Goal: Task Accomplishment & Management: Complete application form

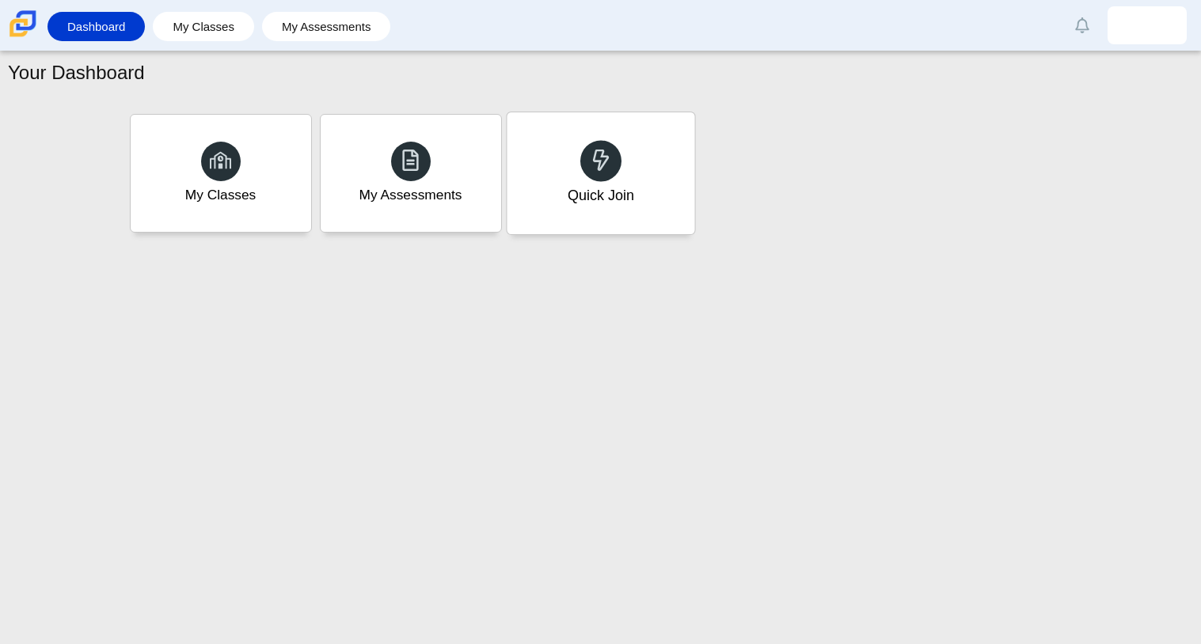
click at [627, 169] on div "Quick Join" at bounding box center [601, 173] width 188 height 122
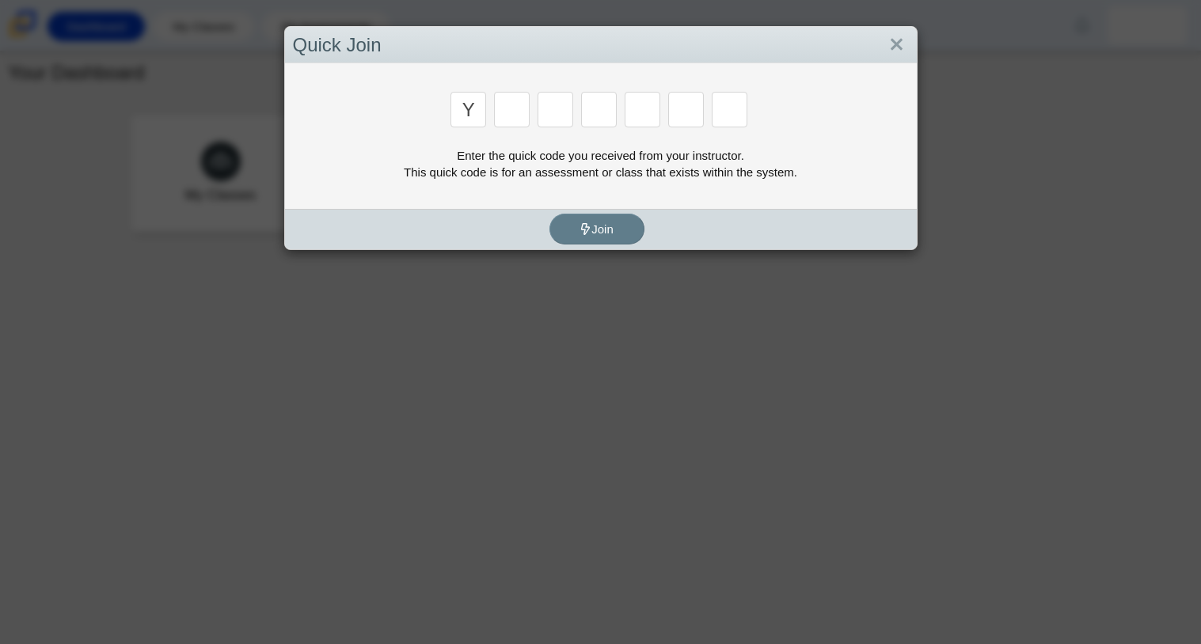
type input "y"
type input "3"
type input "k"
type input "e"
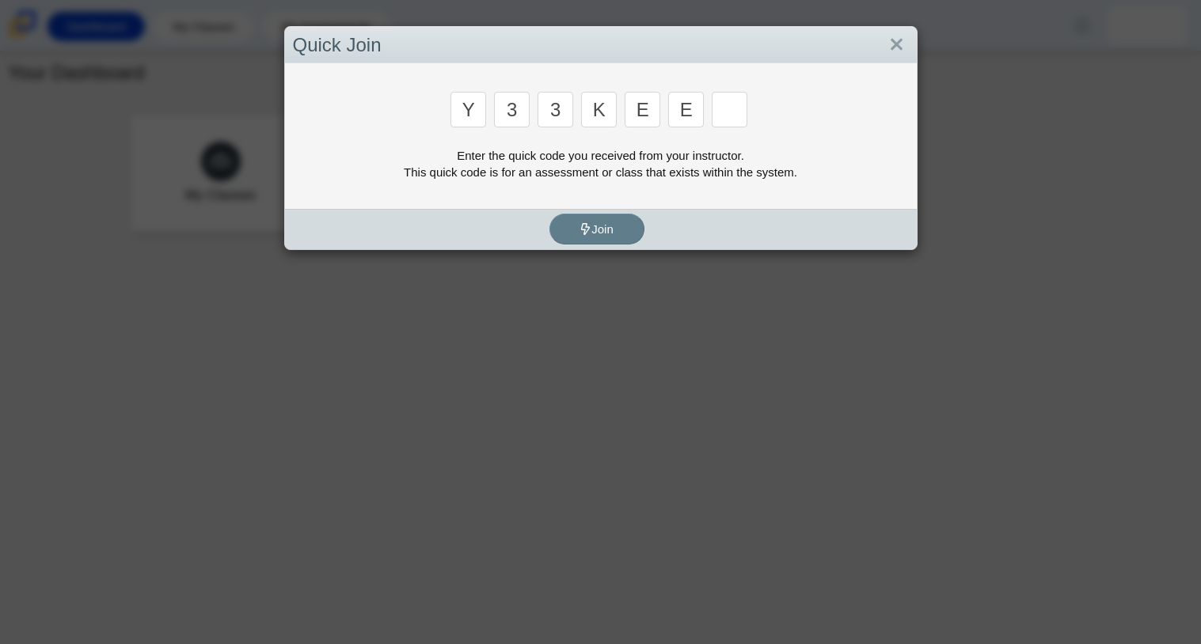
type input "e"
type input "4"
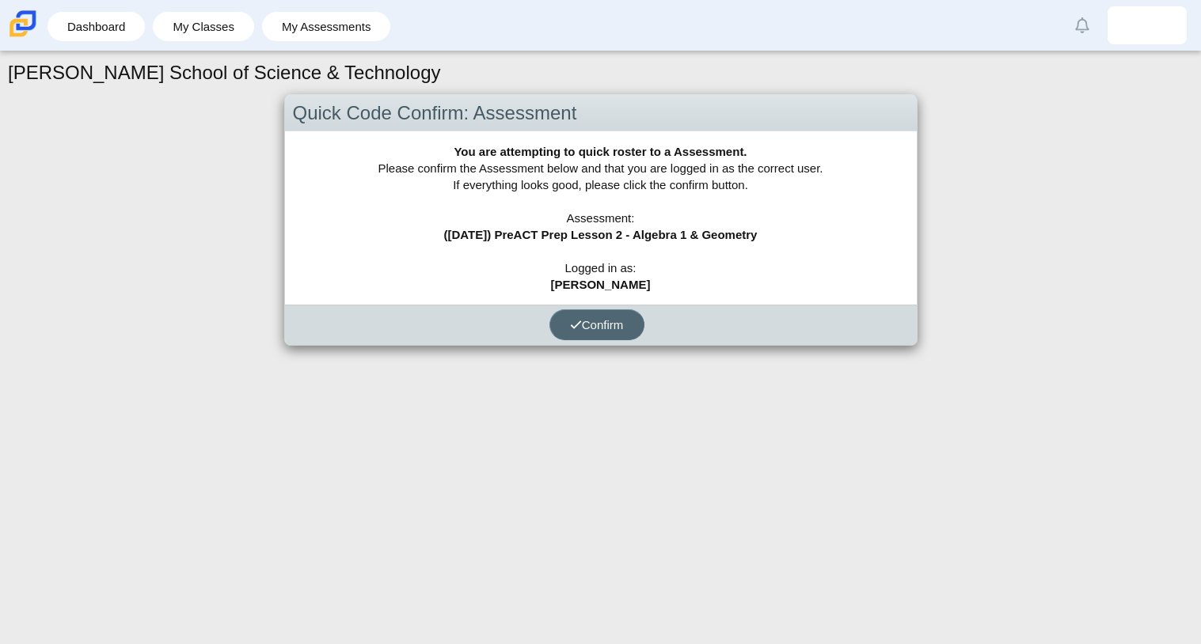
click at [617, 328] on span "Confirm" at bounding box center [597, 324] width 54 height 13
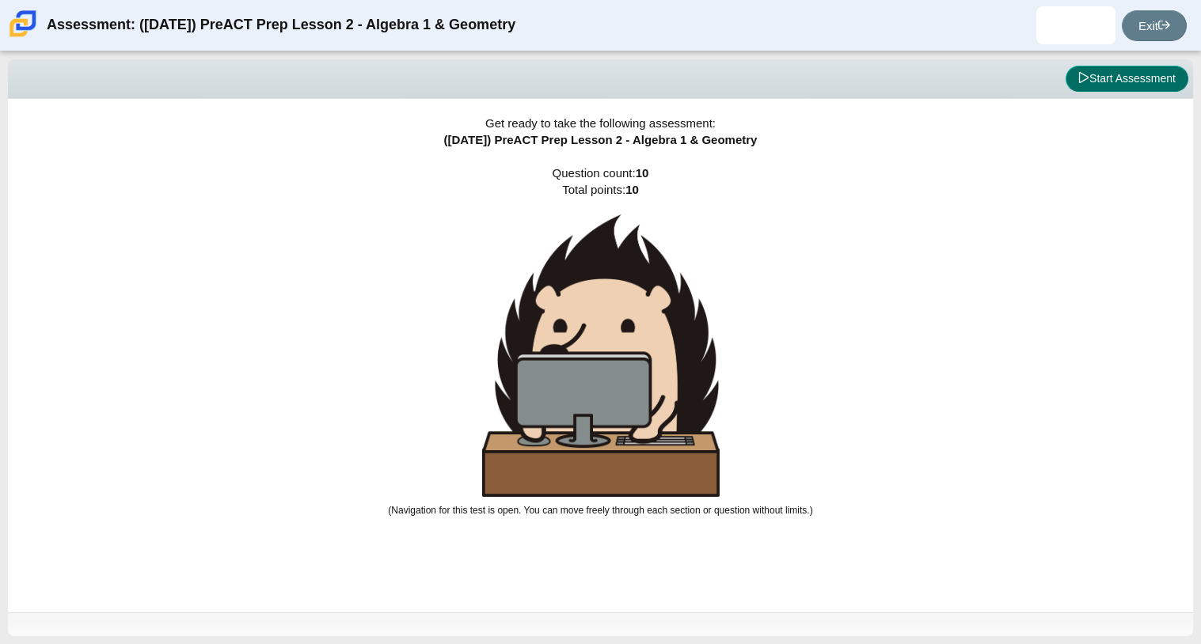
click at [1158, 87] on button "Start Assessment" at bounding box center [1126, 79] width 123 height 27
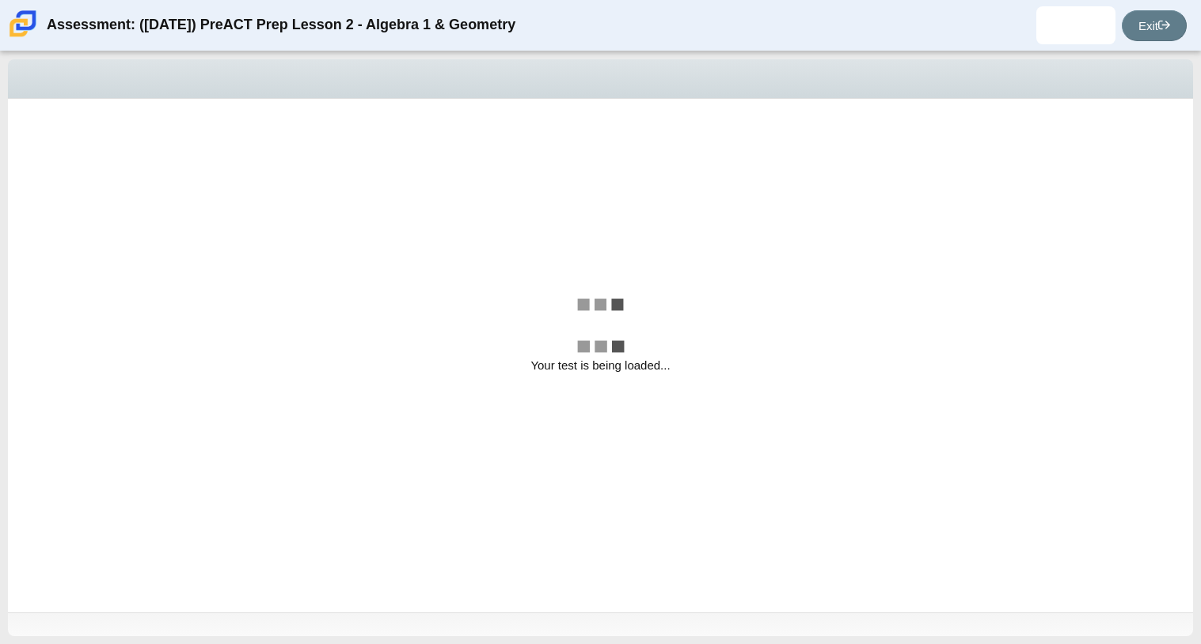
select select "ce81fe10-bf29-4b5e-8bd7-4f47f2fed4d8"
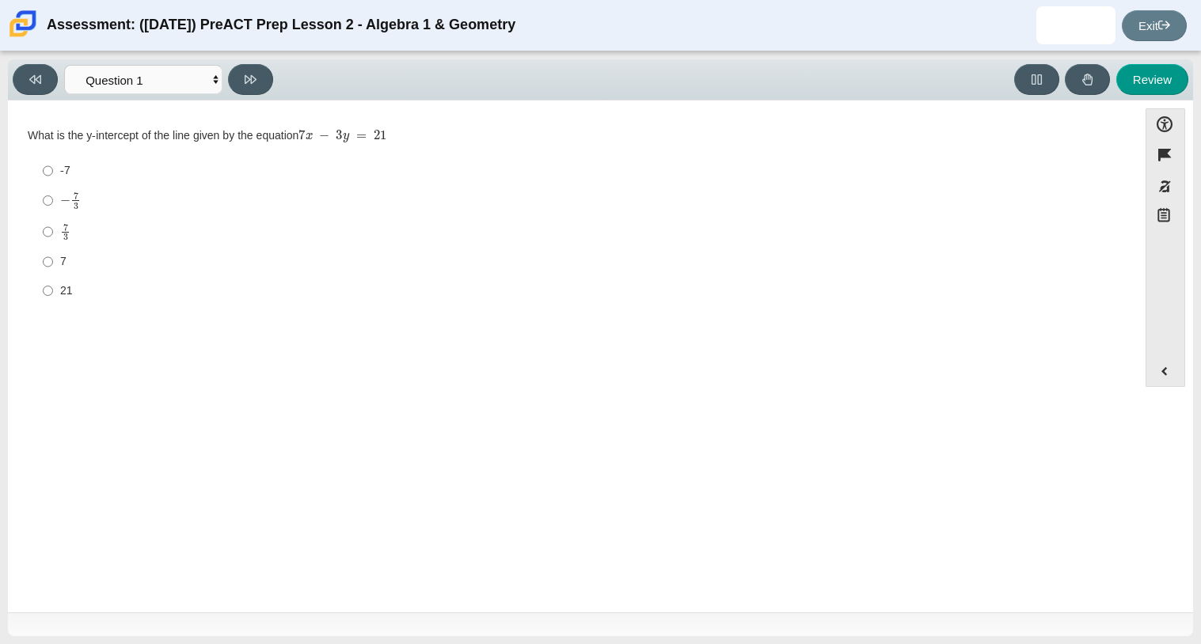
click at [32, 235] on label "7 3 7 thirds" at bounding box center [574, 231] width 1084 height 31
click at [43, 235] on input "7 3 7 thirds" at bounding box center [48, 231] width 10 height 31
radio input "true"
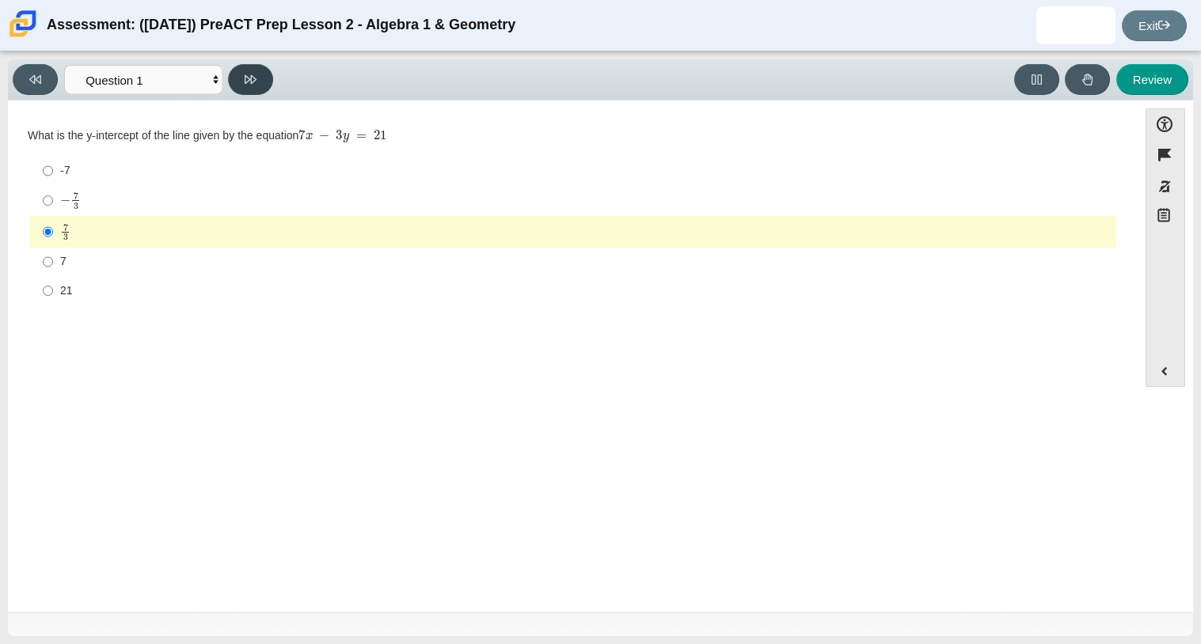
click at [263, 77] on button at bounding box center [250, 79] width 45 height 31
select select "89427bb7-e313-4f00-988f-8b8255897029"
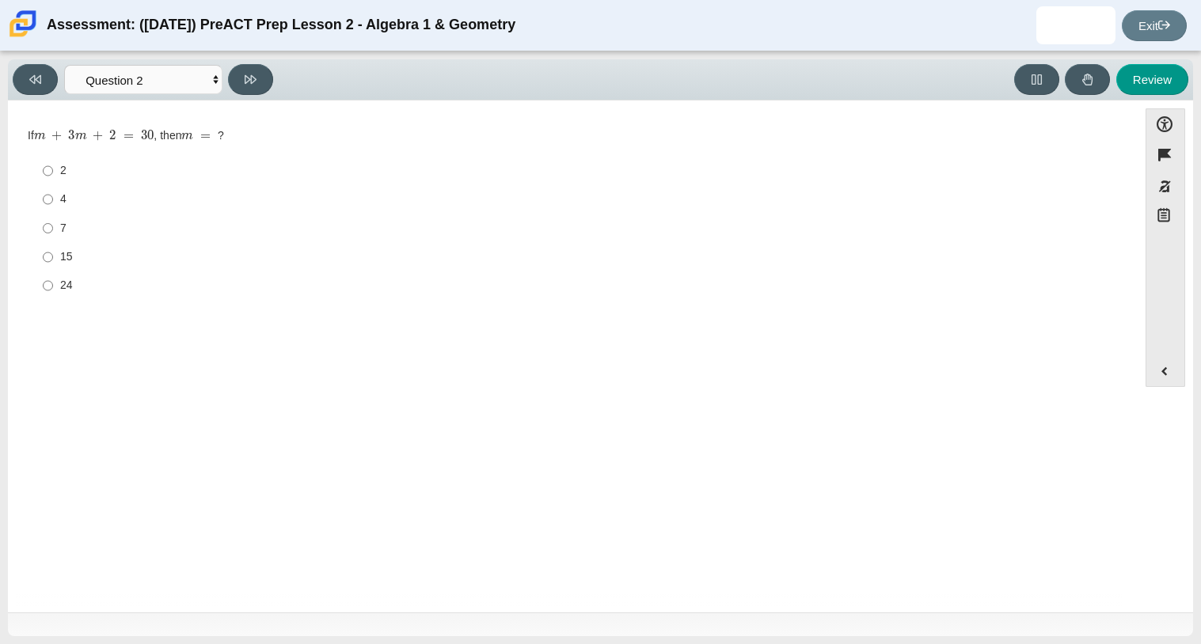
click at [60, 172] on div "2" at bounding box center [585, 171] width 1050 height 16
click at [53, 172] on input "2 2" at bounding box center [48, 171] width 10 height 28
radio input "true"
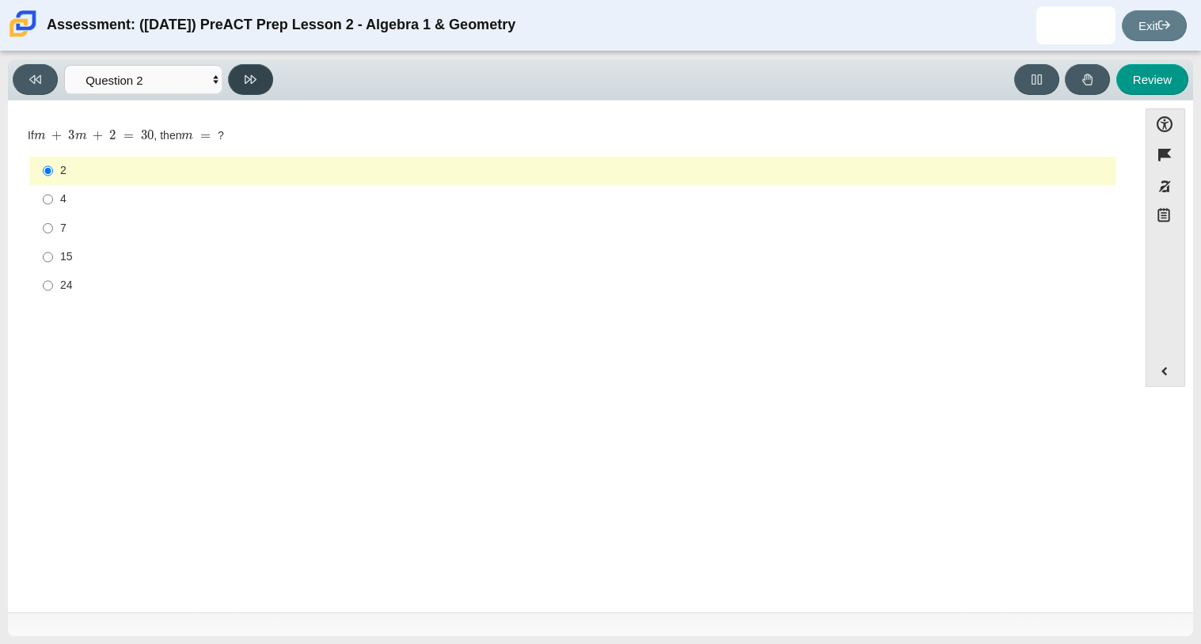
click at [252, 83] on icon at bounding box center [251, 80] width 12 height 12
select select "96b71634-eacb-4f7e-8aef-411727d9bcba"
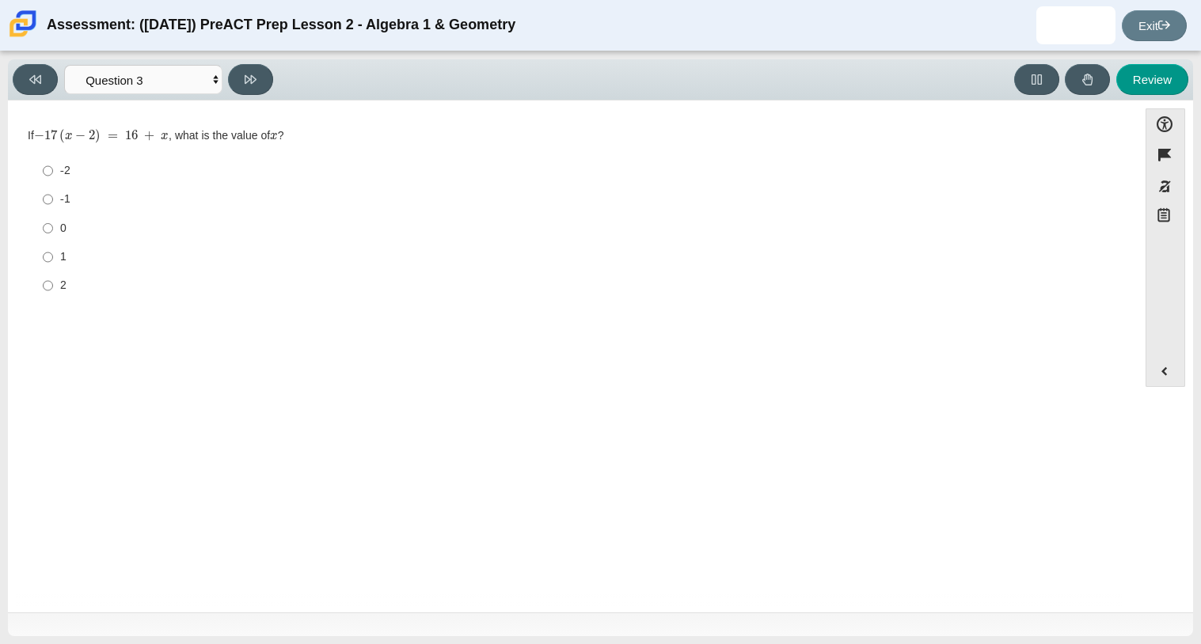
click at [57, 240] on label "0 0" at bounding box center [574, 228] width 1084 height 28
click at [53, 240] on input "0 0" at bounding box center [48, 228] width 10 height 28
radio input "true"
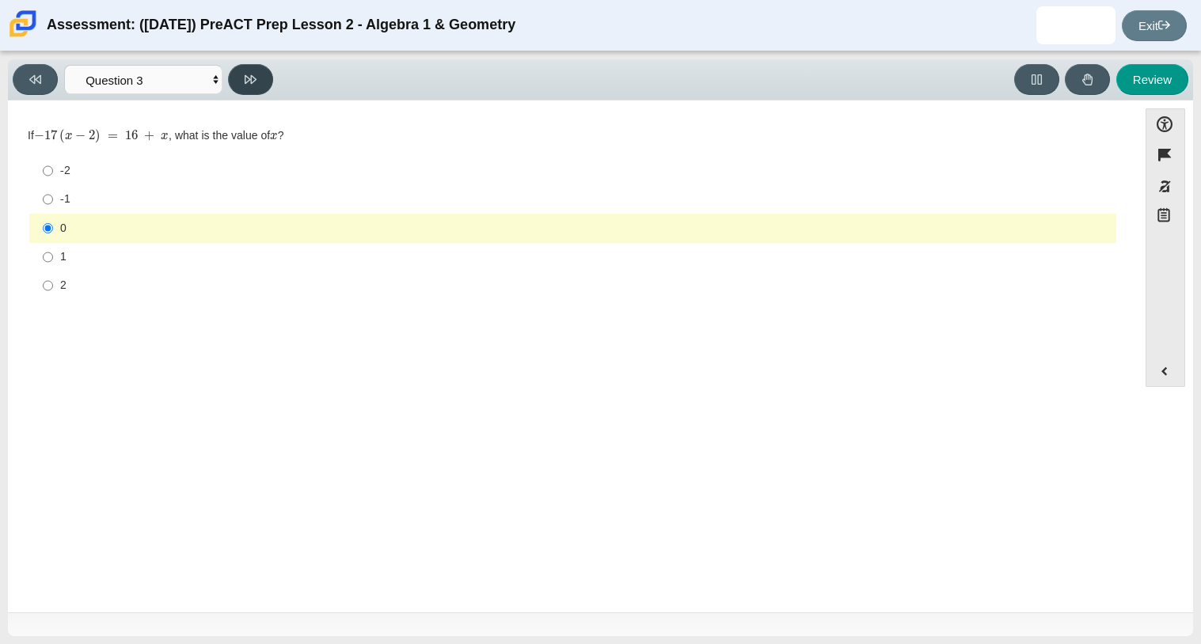
click at [245, 75] on icon at bounding box center [251, 79] width 12 height 9
select select "bbf5d072-3e0b-44c4-9a12-6e7c9033f65b"
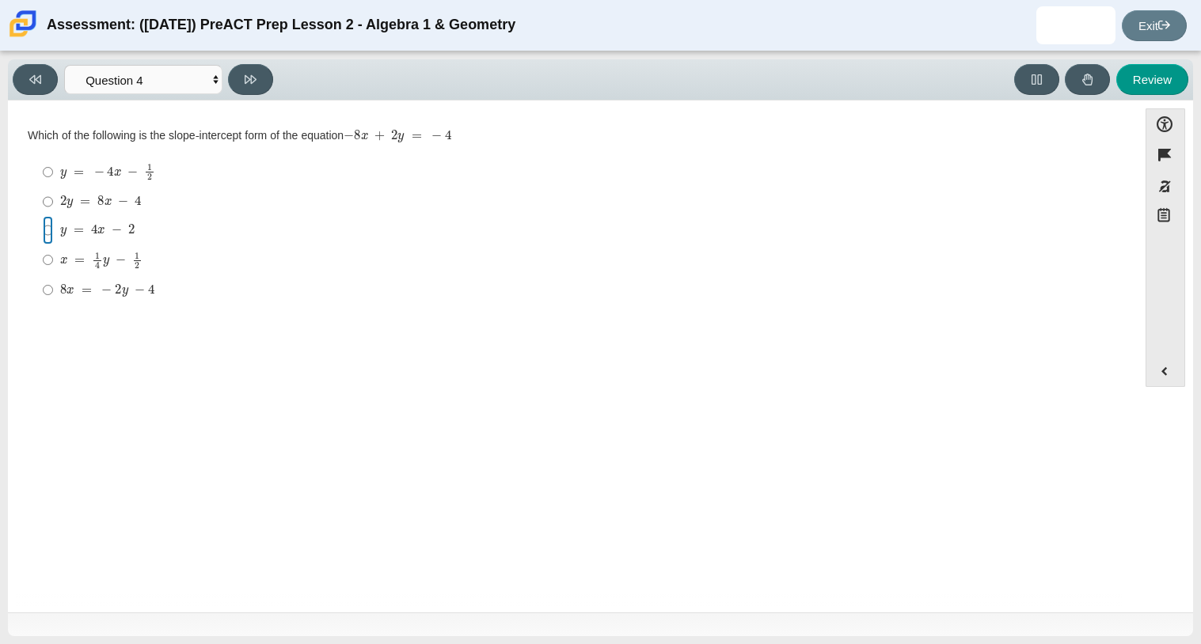
click at [47, 225] on input "y = 4 x − 2 y = 4 x − 2" at bounding box center [48, 230] width 10 height 28
radio input "true"
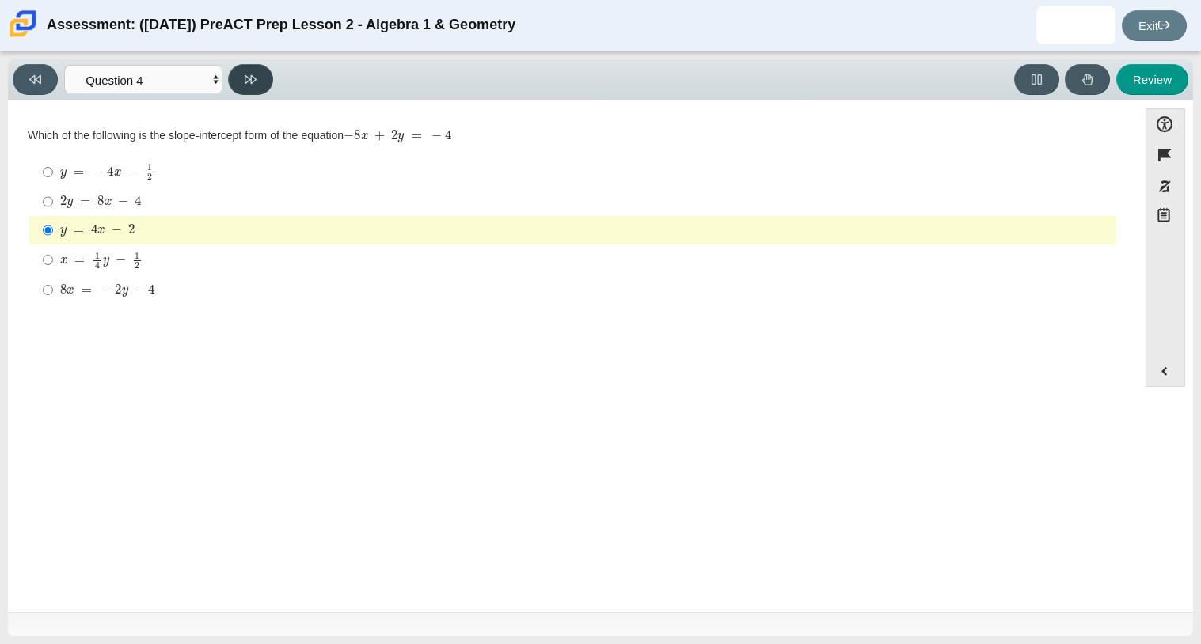
click at [249, 74] on icon at bounding box center [251, 80] width 12 height 12
select select "489dcffd-4e6a-49cf-a9d6-ad1d4a911a4e"
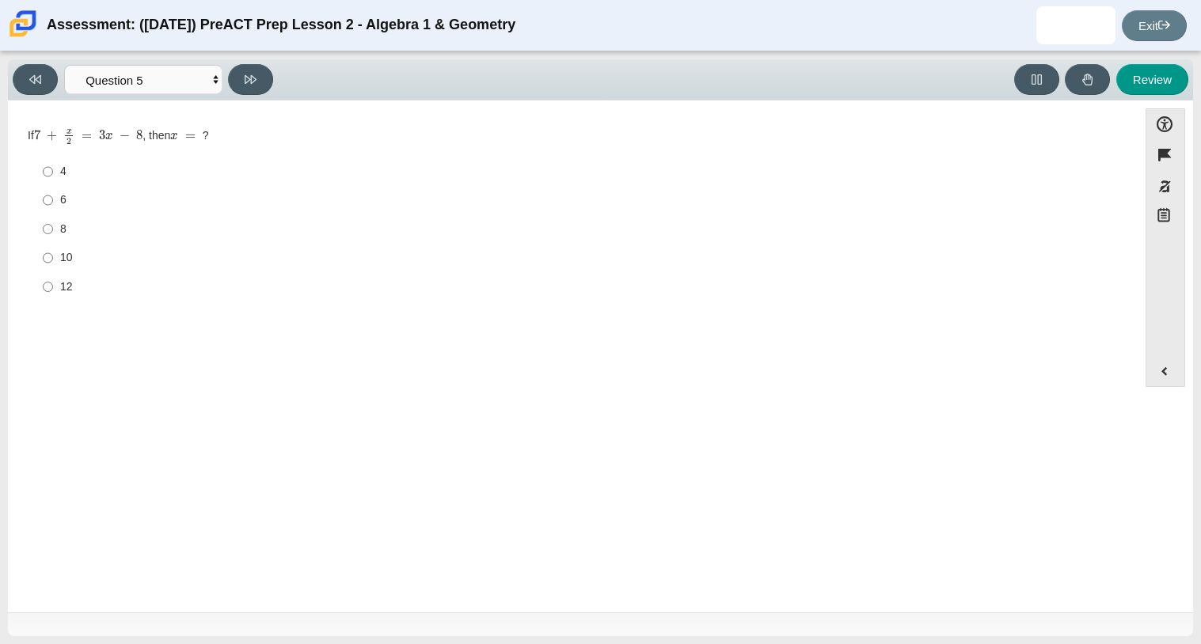
click at [60, 222] on div "8" at bounding box center [585, 230] width 1050 height 16
click at [53, 222] on input "8 8" at bounding box center [48, 229] width 10 height 28
radio input "true"
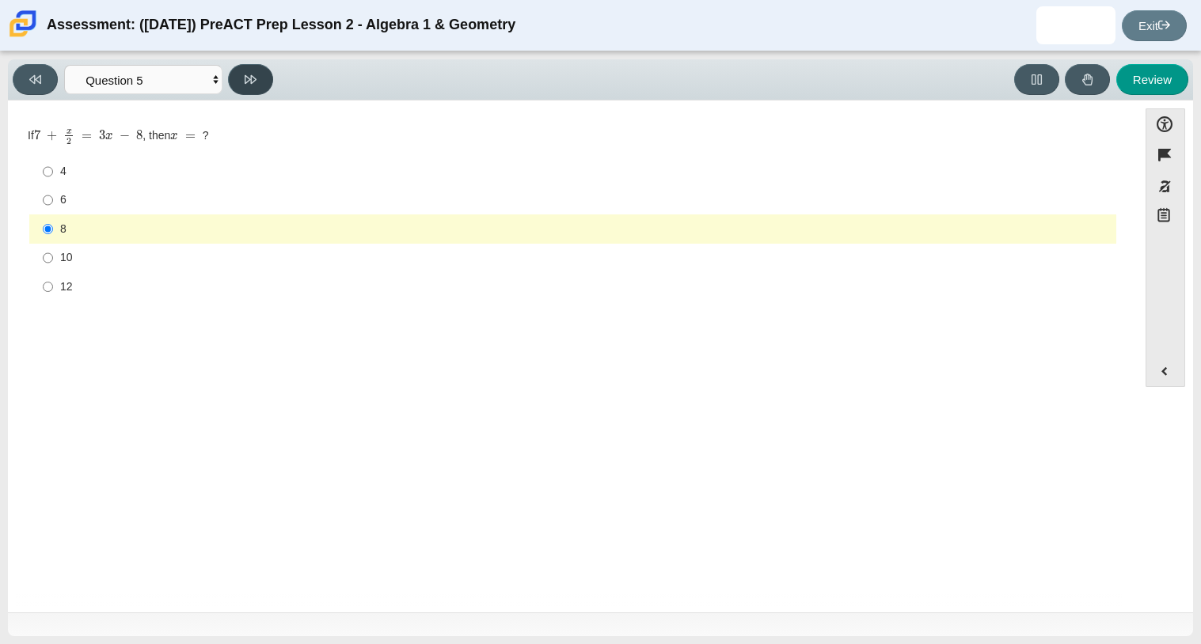
click at [253, 81] on icon at bounding box center [251, 79] width 12 height 9
select select "210571de-36a6-4d8e-a361-ceff8ef801dc"
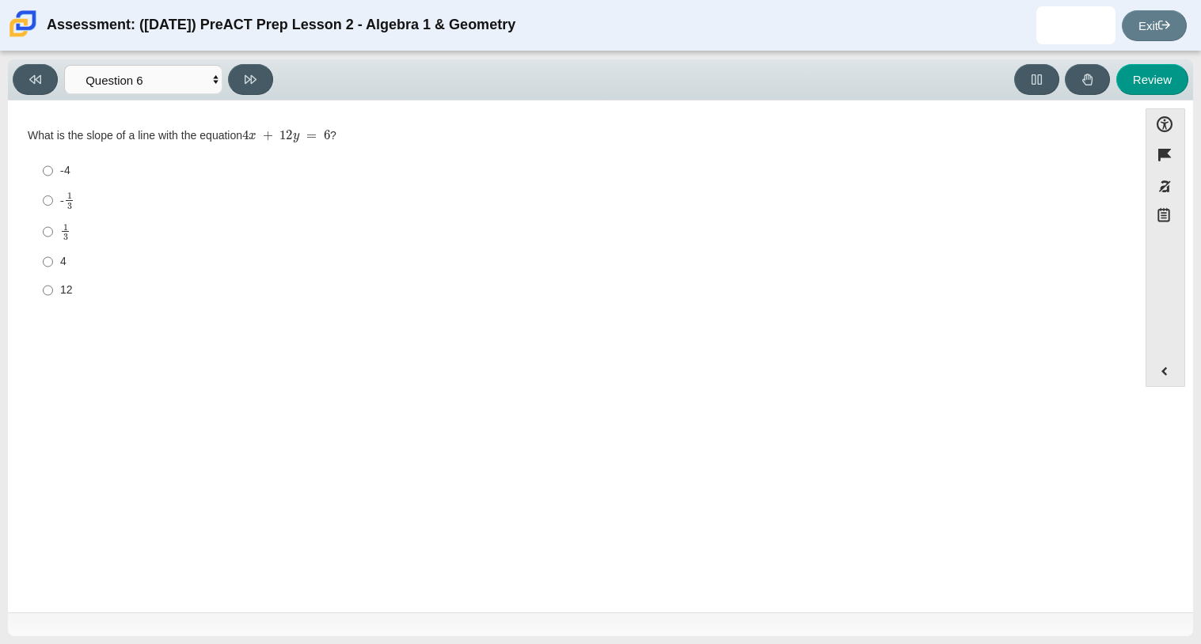
click at [62, 231] on mjx-line "Assessment items" at bounding box center [65, 231] width 7 height 1
click at [53, 231] on input "1 3 1 third" at bounding box center [48, 231] width 10 height 31
radio input "true"
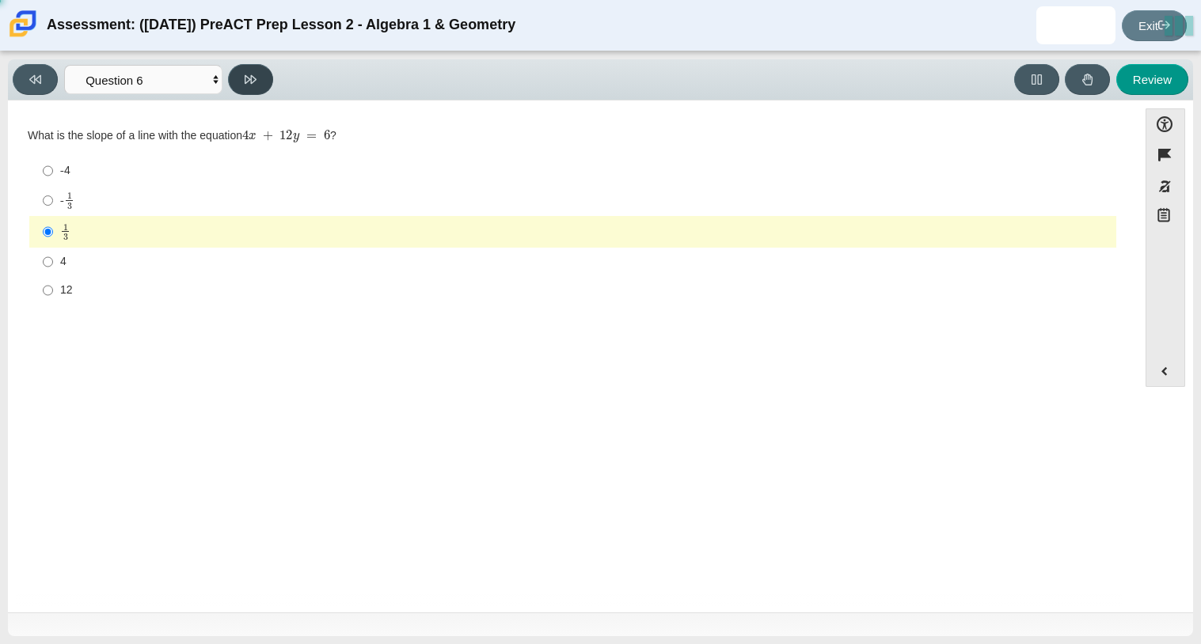
click at [256, 74] on icon at bounding box center [251, 80] width 12 height 12
select select "97f4f5fa-a52e-4fed-af51-565bfcdf47cb"
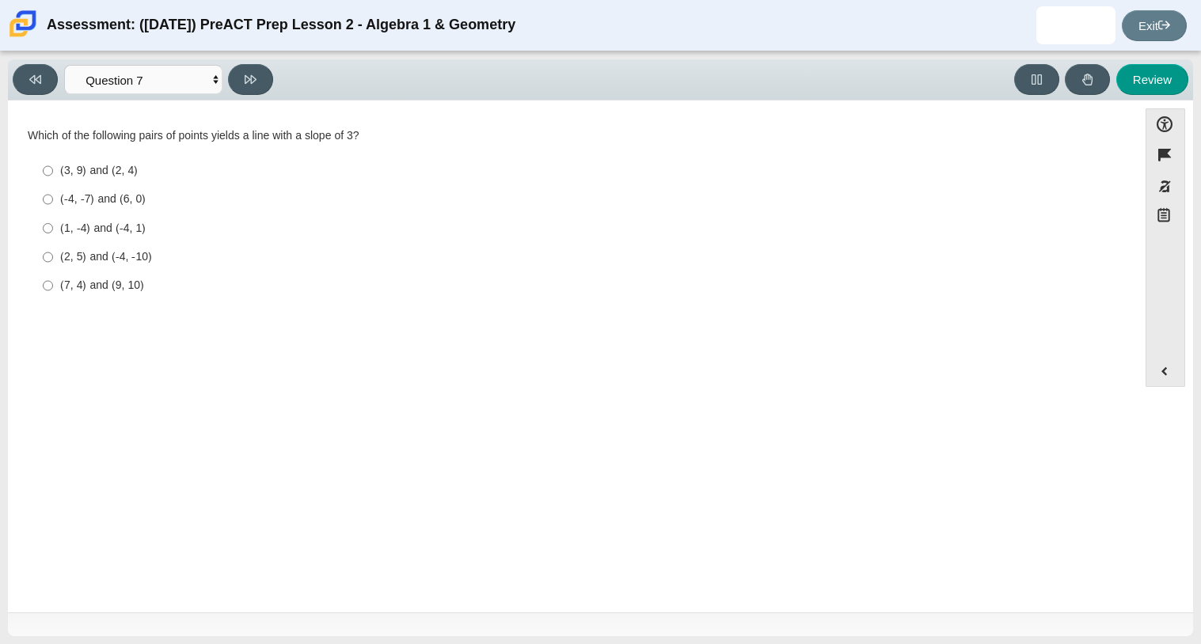
click at [100, 218] on label "(1, -4) and (-4, 1) (1, -4) and (-4, 1)" at bounding box center [574, 228] width 1084 height 28
click at [53, 218] on input "(1, -4) and (-4, 1) (1, -4) and (-4, 1)" at bounding box center [48, 228] width 10 height 28
radio input "true"
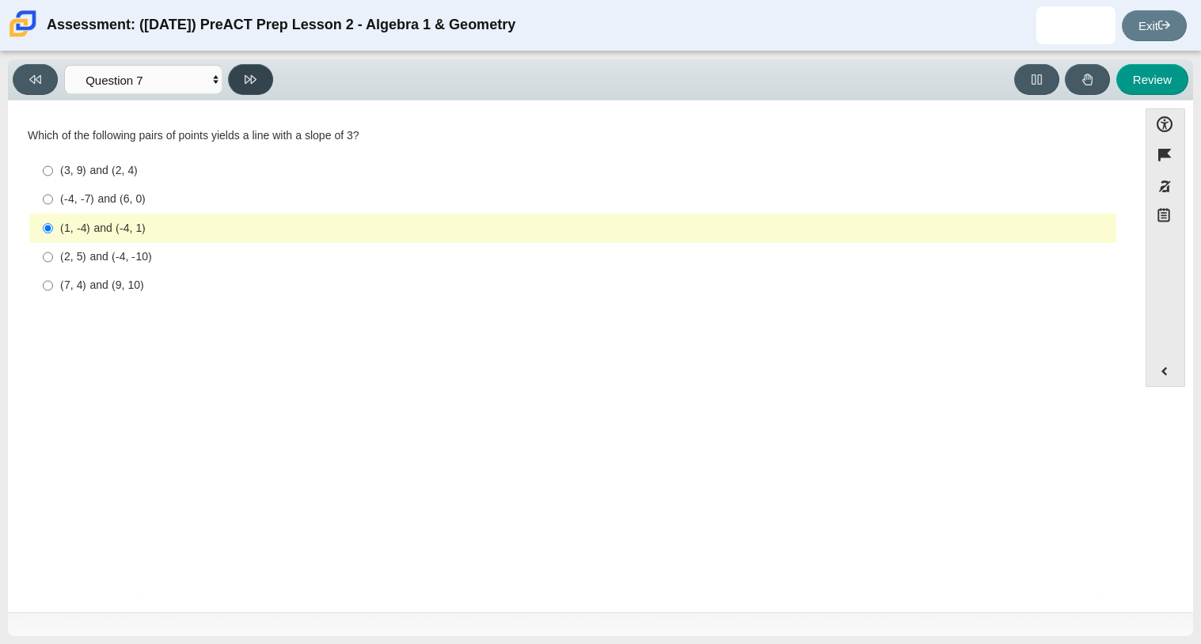
click at [252, 78] on icon at bounding box center [251, 80] width 12 height 12
select select "ec95ace6-bebc-42b8-9428-40567494d4da"
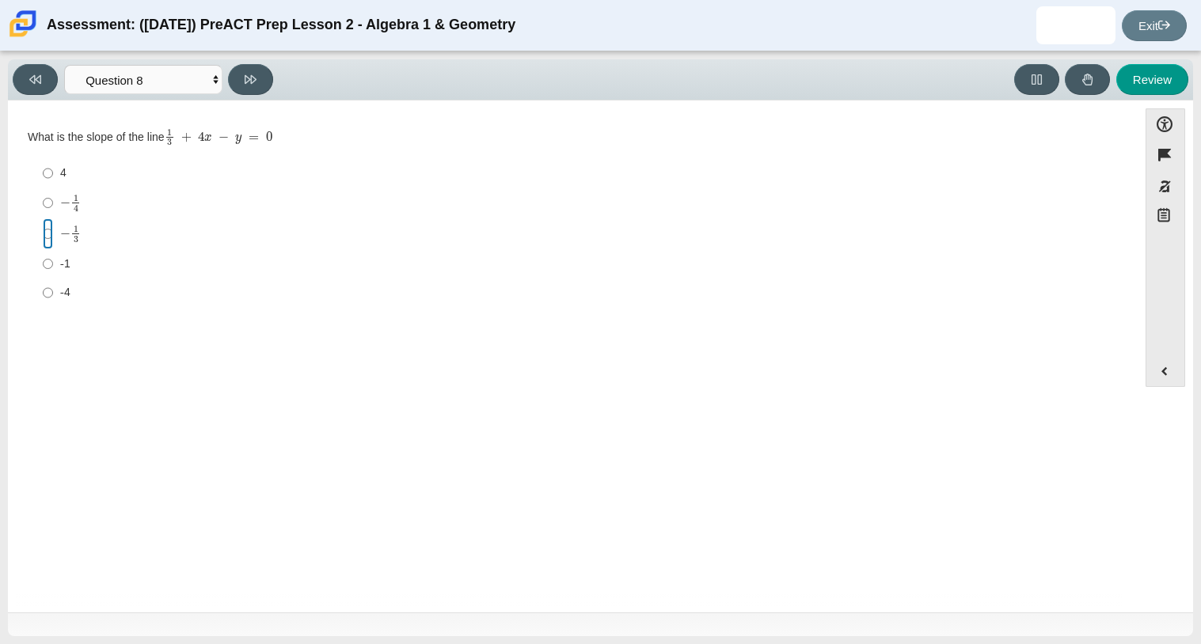
click at [47, 236] on input "− 1 3 negative 1 third" at bounding box center [48, 233] width 10 height 31
radio input "true"
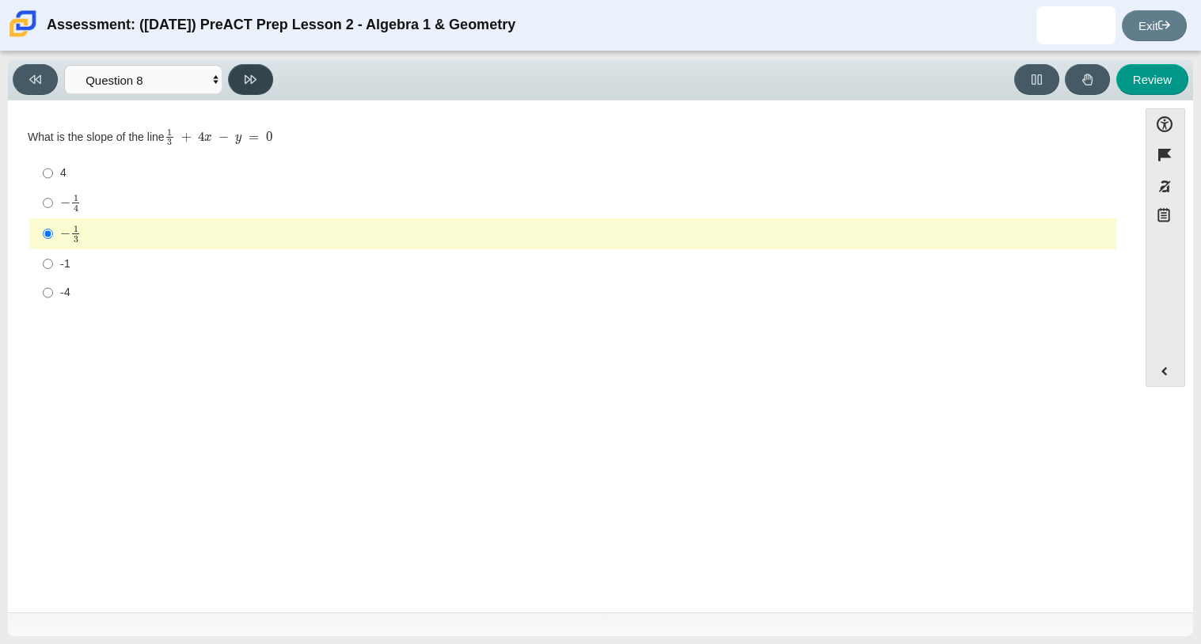
click at [248, 84] on icon at bounding box center [251, 80] width 12 height 12
select select "ed62e223-81bd-4cbf-ab48-ab975844bd1f"
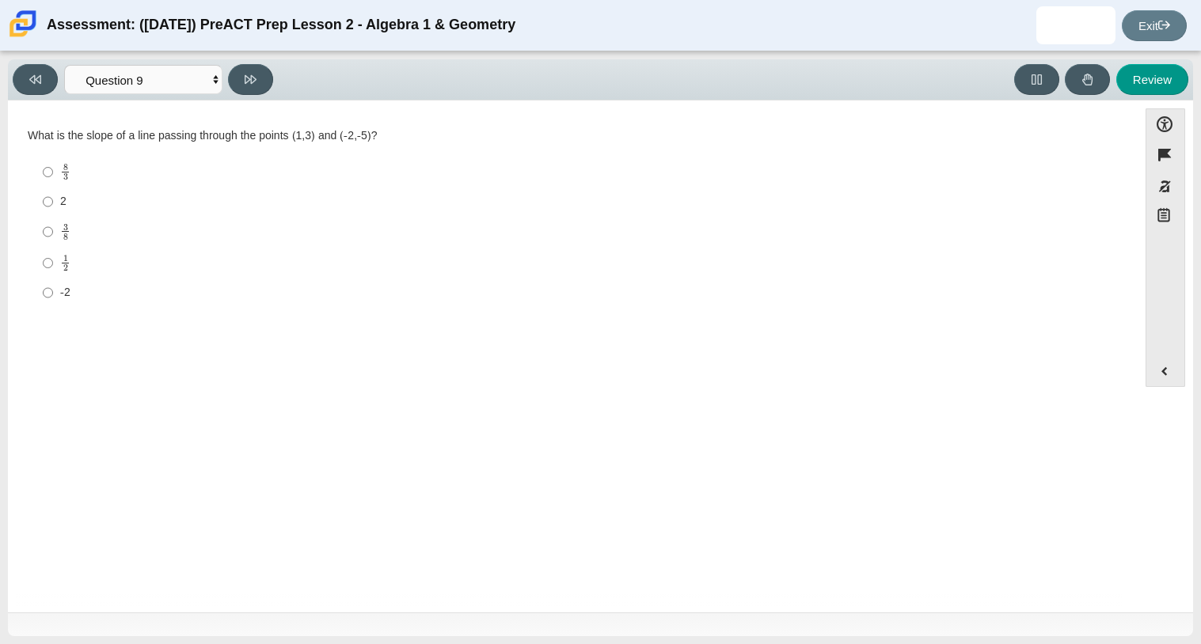
click at [68, 228] on mjx-frac "Assessment items" at bounding box center [65, 232] width 10 height 17
click at [53, 228] on input "3 8 3 eighths" at bounding box center [48, 231] width 10 height 31
radio input "true"
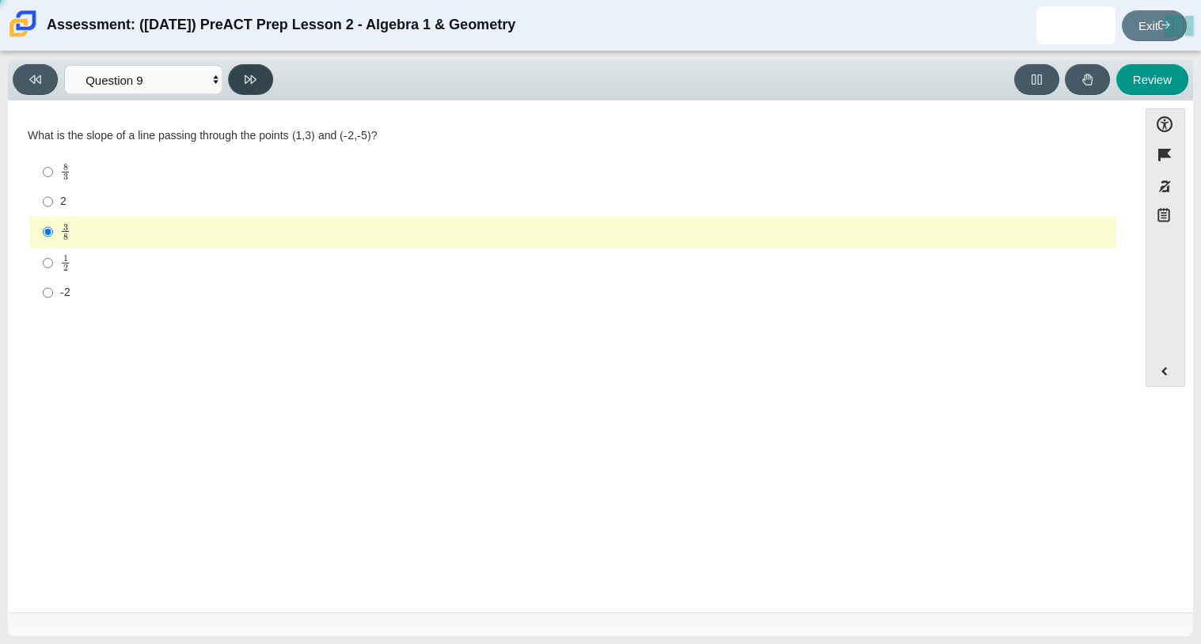
click at [253, 77] on icon at bounding box center [251, 80] width 12 height 12
select select "14773eaf-2ca1-47ae-afe7-a624a56f34b3"
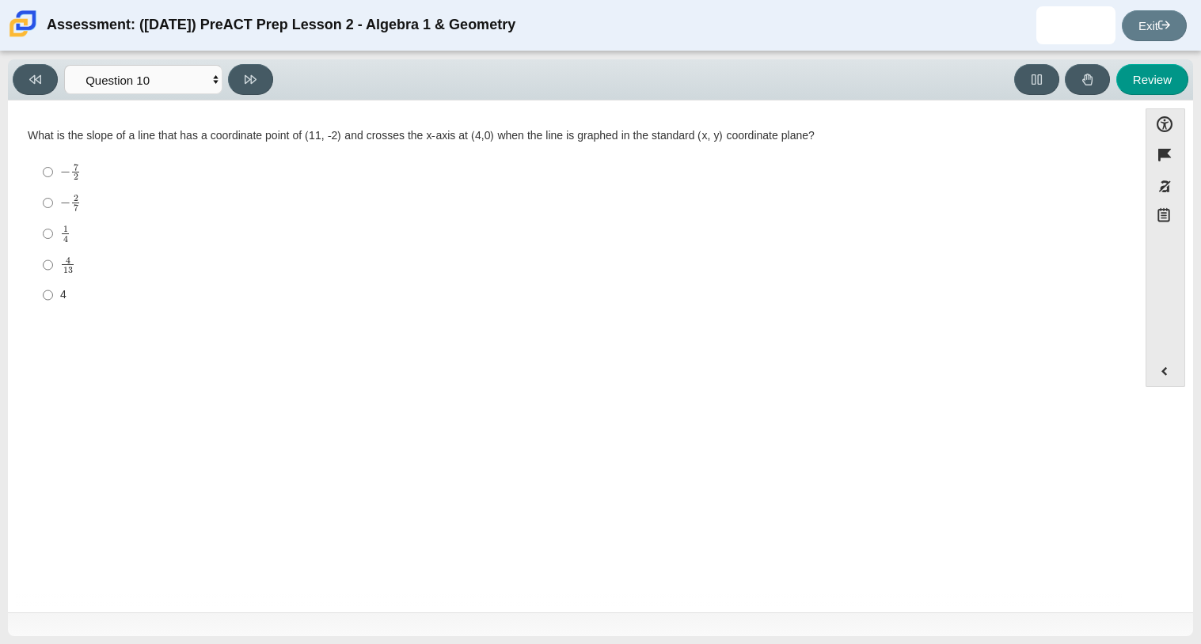
click at [55, 241] on label "1 4 1 fourth" at bounding box center [574, 233] width 1084 height 31
click at [53, 241] on input "1 4 1 fourth" at bounding box center [48, 233] width 10 height 31
radio input "true"
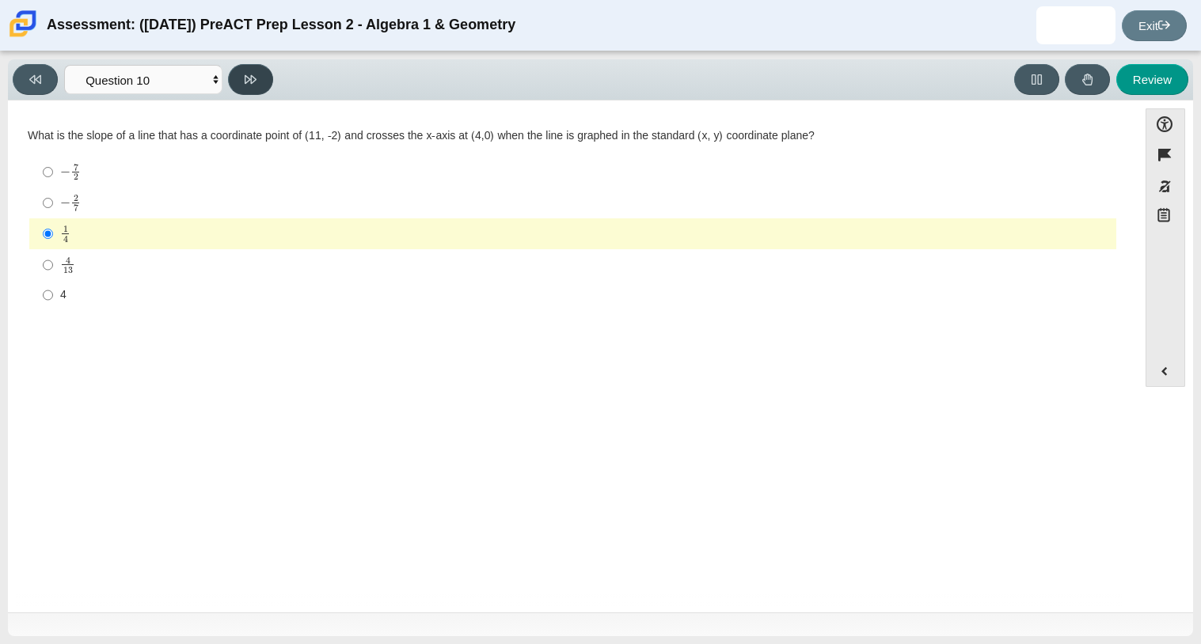
click at [245, 82] on icon at bounding box center [251, 80] width 12 height 12
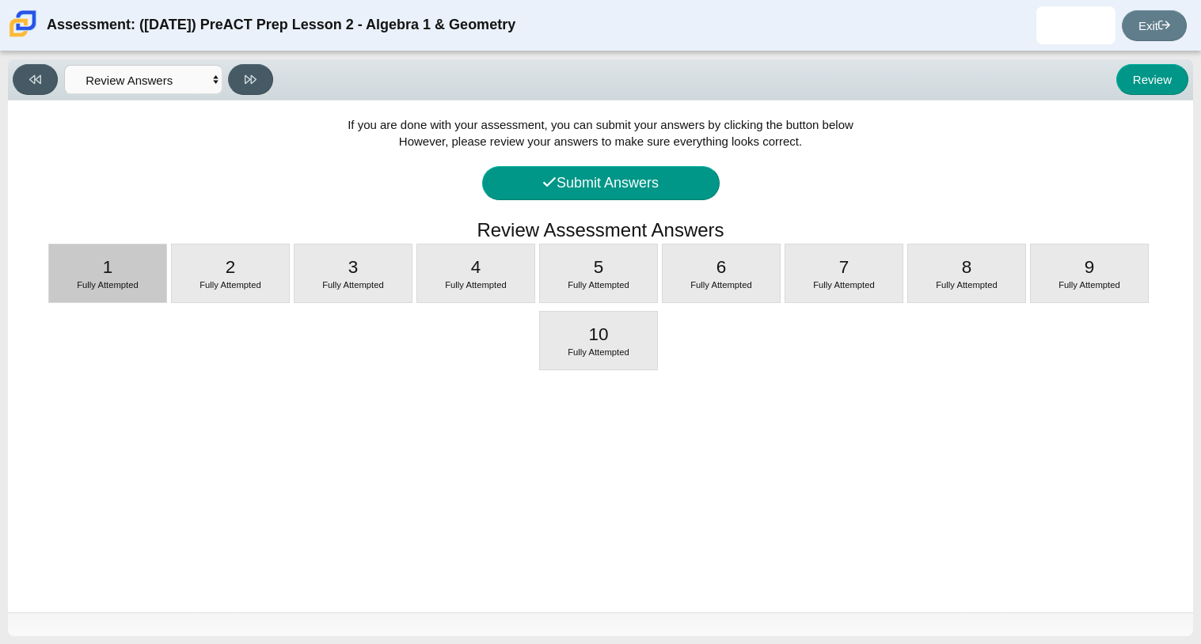
click at [135, 264] on div "1 Fully Attempted" at bounding box center [107, 274] width 117 height 58
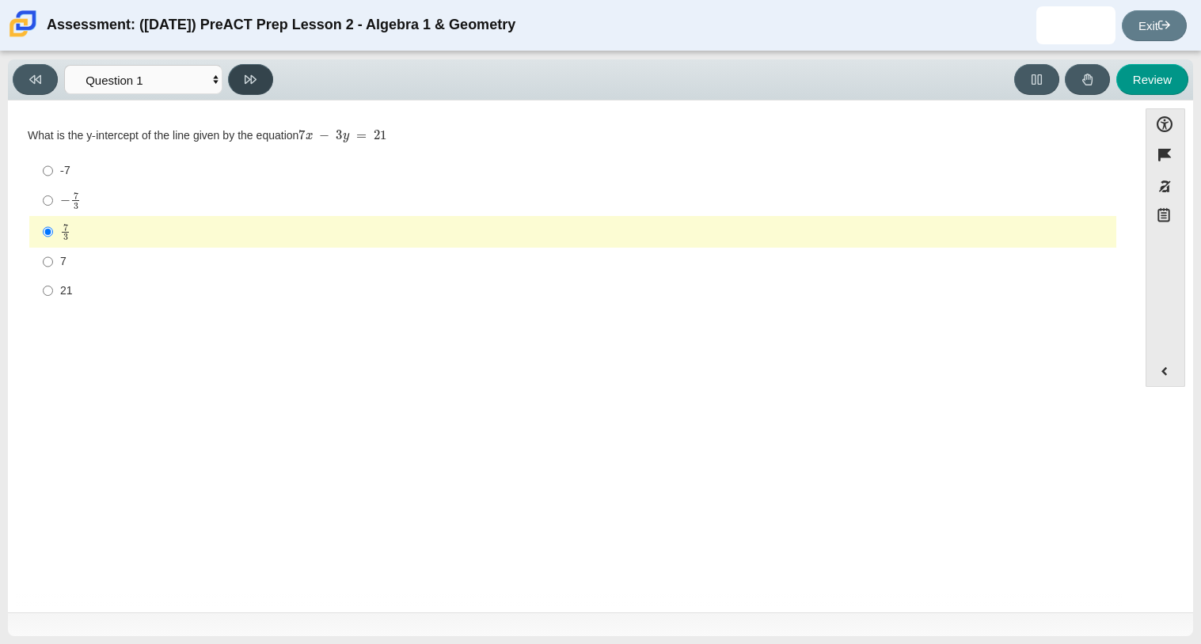
click at [241, 77] on button at bounding box center [250, 79] width 45 height 31
select select "89427bb7-e313-4f00-988f-8b8255897029"
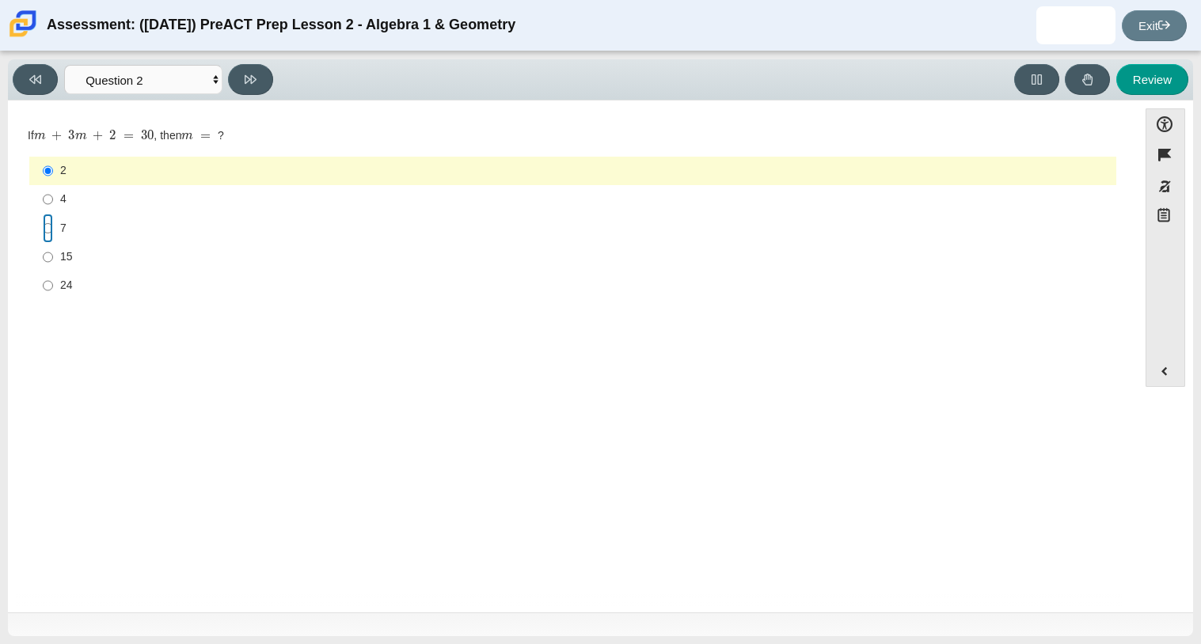
click at [46, 230] on input "7 7" at bounding box center [48, 228] width 10 height 28
radio input "true"
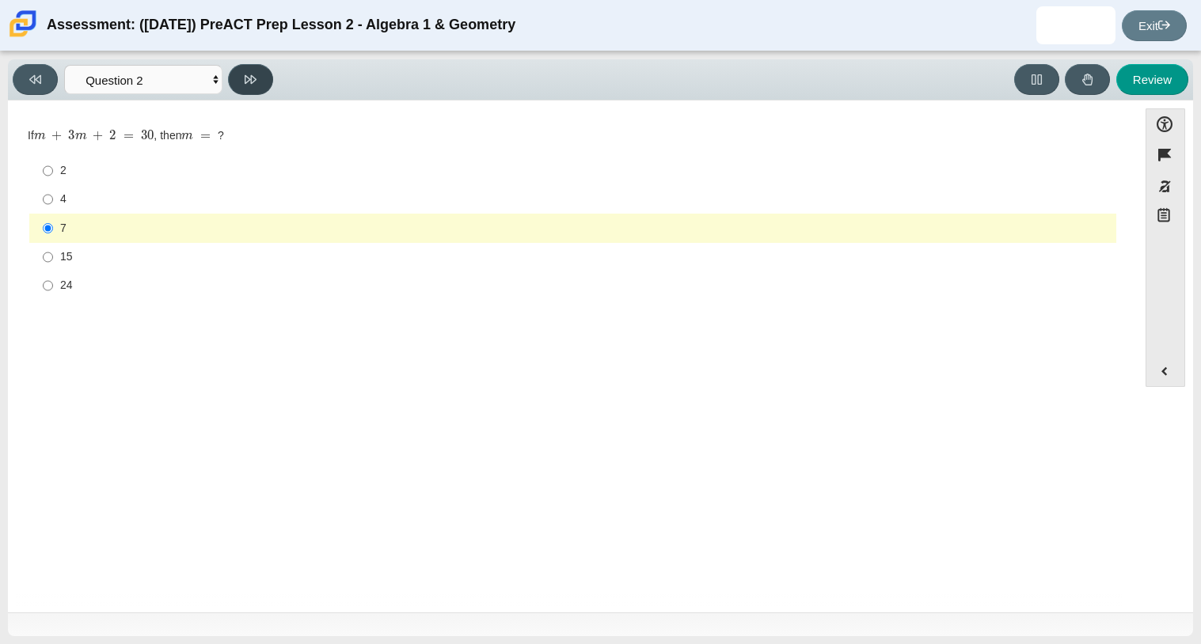
click at [256, 83] on icon at bounding box center [251, 80] width 12 height 12
click at [145, 83] on select "Questions Question 1 Question 2 Question 3 Question 4 Question 5 Question 6 Que…" at bounding box center [143, 79] width 158 height 29
click at [64, 65] on select "Questions Question 1 Question 2 Question 3 Question 4 Question 5 Question 6 Que…" at bounding box center [143, 79] width 158 height 29
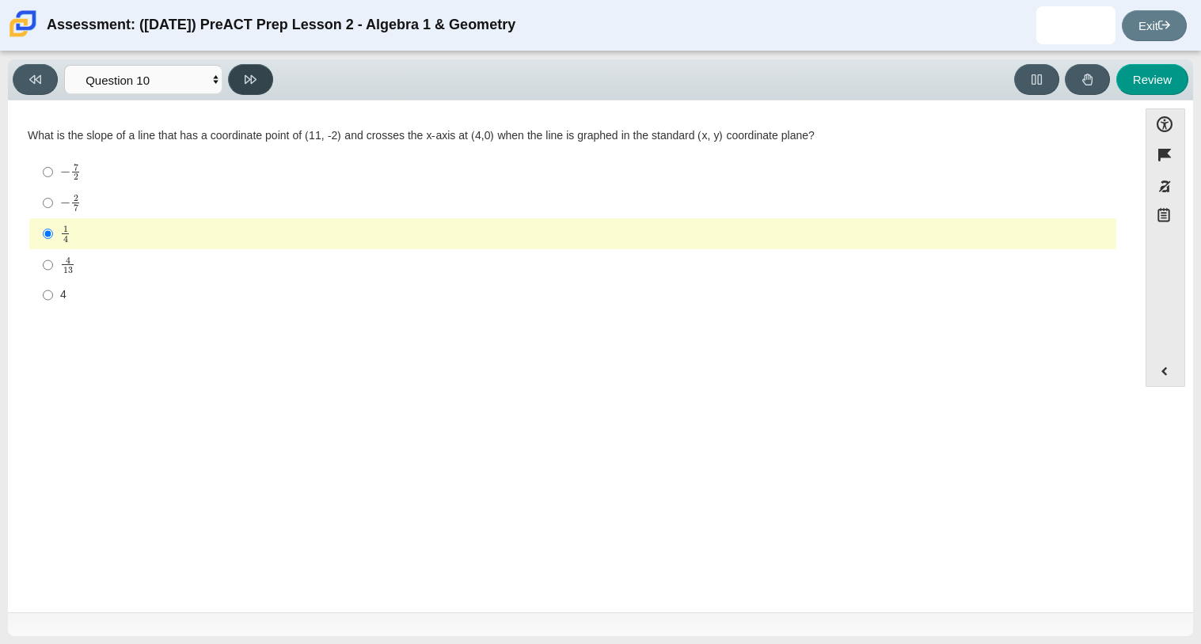
click at [241, 85] on button at bounding box center [250, 79] width 45 height 31
select select "review"
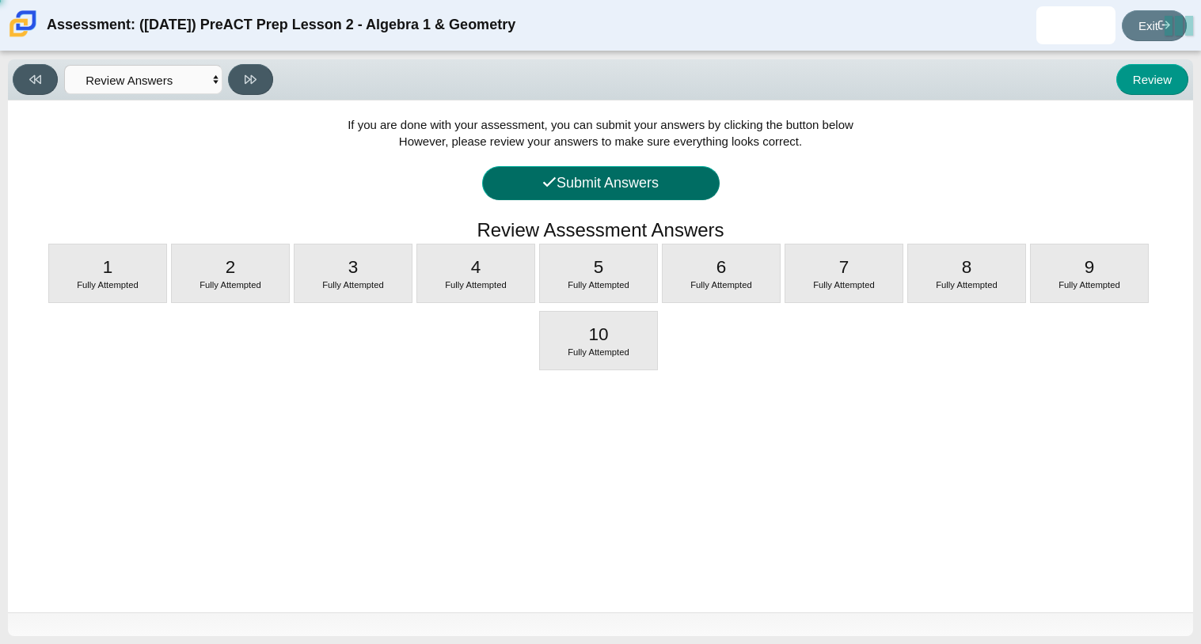
click at [595, 175] on button "Submit Answers" at bounding box center [600, 183] width 237 height 34
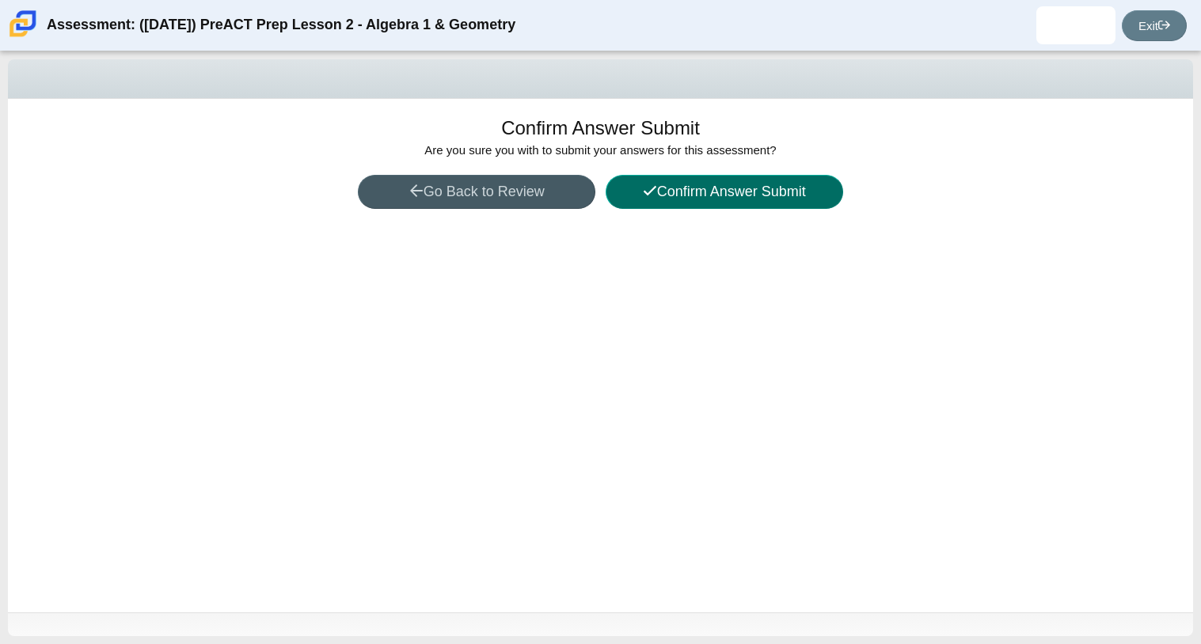
click at [673, 198] on button "Confirm Answer Submit" at bounding box center [724, 192] width 237 height 34
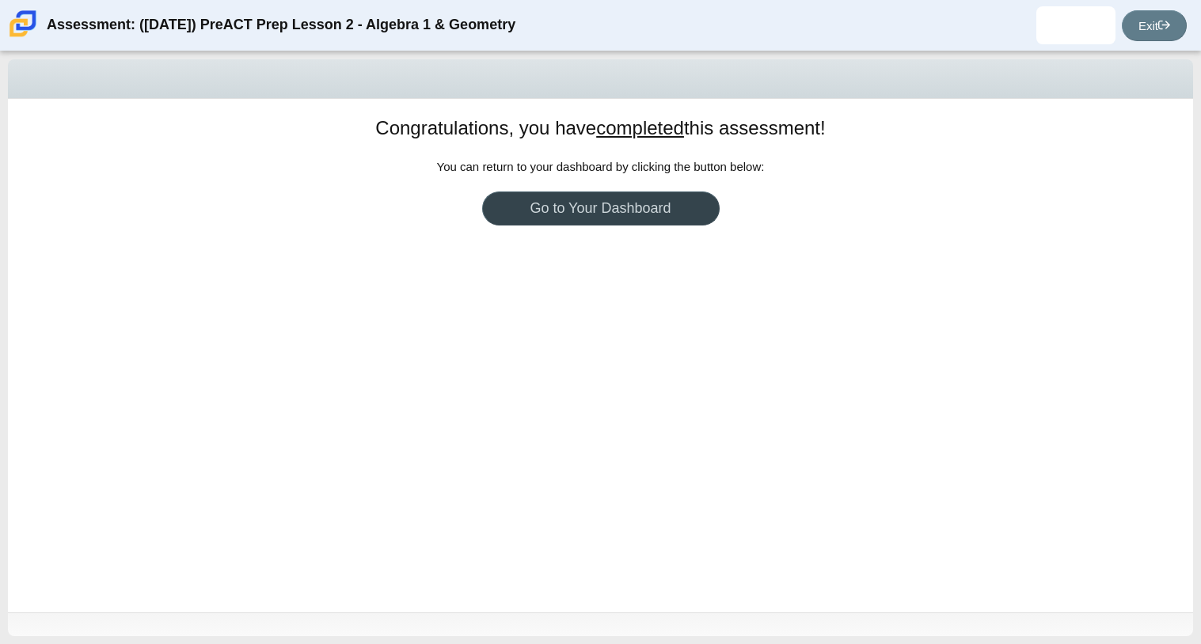
click at [639, 211] on link "Go to Your Dashboard" at bounding box center [600, 209] width 237 height 34
